Goal: Transaction & Acquisition: Purchase product/service

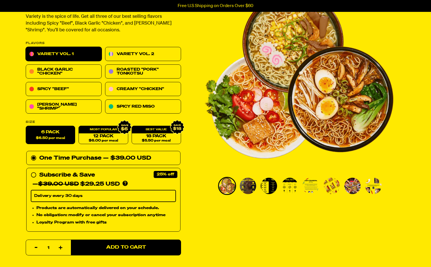
scroll to position [282, 0]
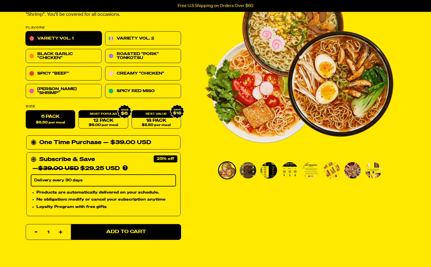
click at [33, 158] on circle at bounding box center [33, 159] width 3 height 3
click at [33, 155] on input "Subscribe & Save 25% — $39.00 USD $29.25 USD You'll receive your selected flavo…" at bounding box center [33, 155] width 4 height 0
click at [32, 140] on icon at bounding box center [34, 143] width 6 height 6
click at [32, 138] on input "One Time Purchase — $39.00 USD" at bounding box center [33, 138] width 4 height 0
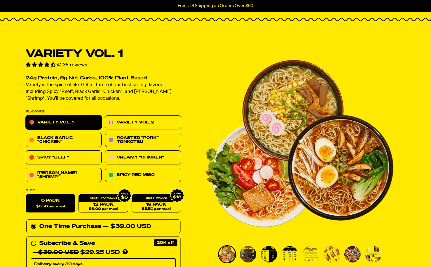
scroll to position [198, 0]
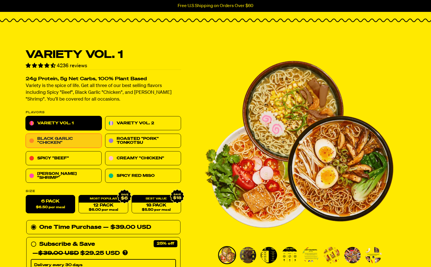
click at [74, 142] on link "Black Garlic "Chicken"" at bounding box center [64, 141] width 76 height 14
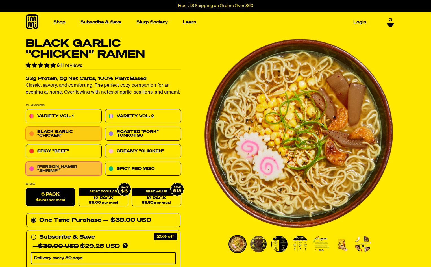
click at [68, 169] on link "[PERSON_NAME] "Shrimp"" at bounding box center [64, 169] width 76 height 14
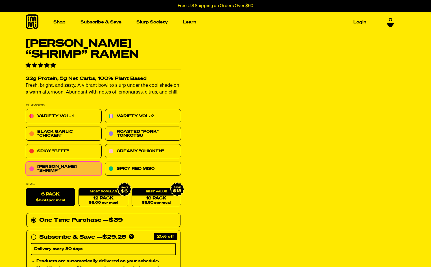
click at [65, 153] on link "Spicy "Beef"" at bounding box center [64, 151] width 76 height 14
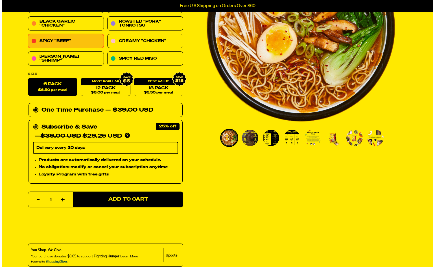
scroll to position [113, 0]
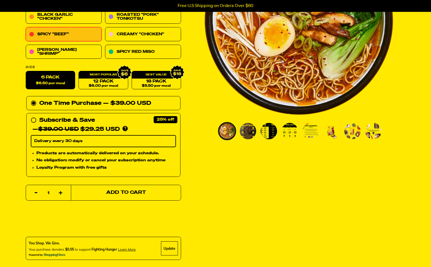
click at [109, 195] on button "Add to Cart" at bounding box center [126, 193] width 110 height 16
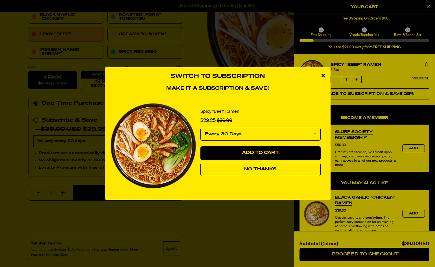
click at [249, 171] on button "No Thanks" at bounding box center [261, 170] width 120 height 14
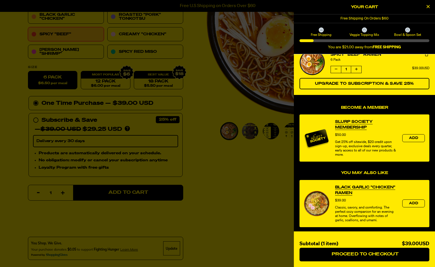
scroll to position [0, 0]
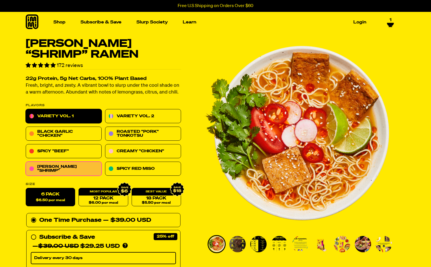
click at [73, 117] on link "Variety Vol. 1" at bounding box center [64, 116] width 76 height 14
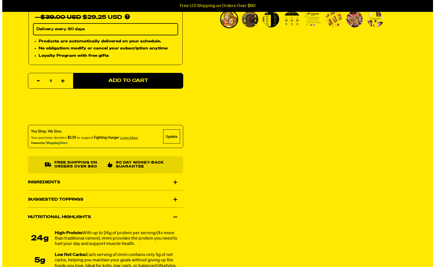
scroll to position [226, 0]
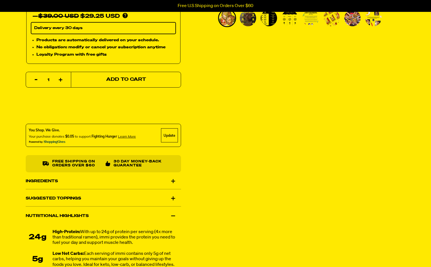
click at [112, 79] on span "Add to Cart" at bounding box center [126, 79] width 40 height 5
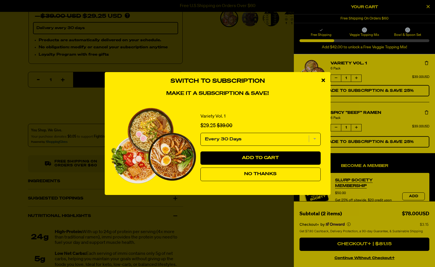
click at [241, 175] on button "No Thanks" at bounding box center [261, 175] width 120 height 14
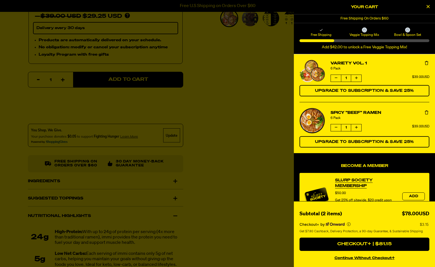
click at [337, 128] on icon "product" at bounding box center [336, 127] width 3 height 3
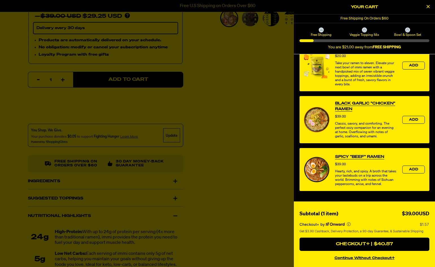
scroll to position [203, 0]
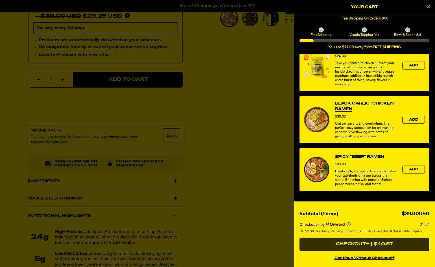
click at [346, 245] on button "Checkout+ | $40.57" at bounding box center [365, 245] width 130 height 14
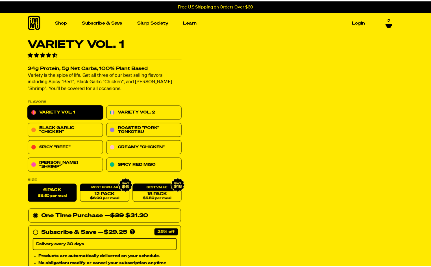
scroll to position [226, 0]
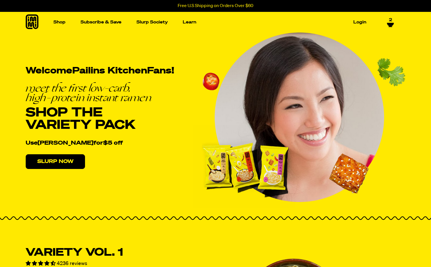
scroll to position [198, 0]
